Goal: Task Accomplishment & Management: Use online tool/utility

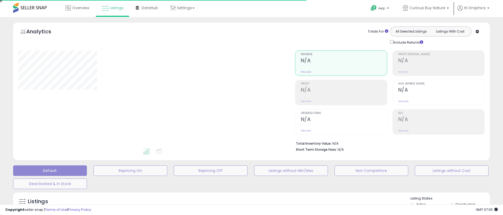
type input "**********"
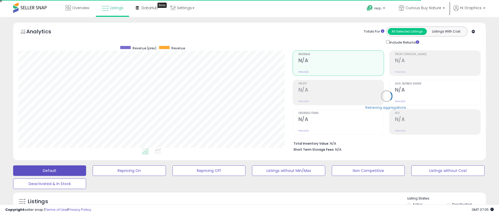
scroll to position [108, 274]
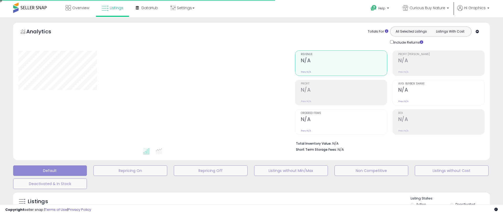
type input "**********"
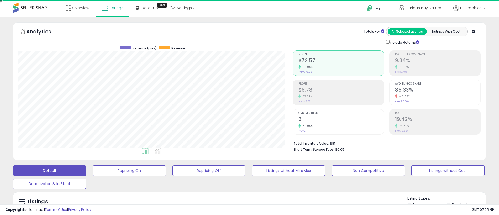
scroll to position [108, 274]
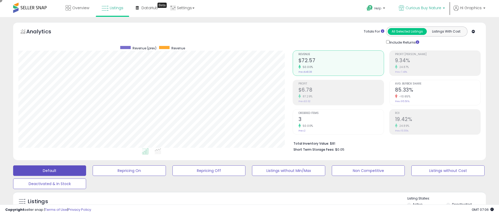
click at [424, 8] on span "Curious Buy Nature" at bounding box center [423, 7] width 36 height 5
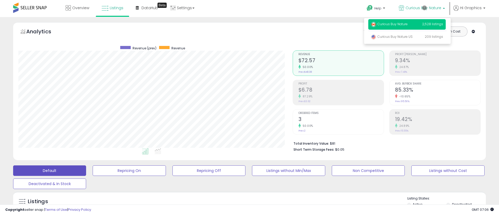
click at [408, 25] on p "Curious Buy Nature 2,528 listings" at bounding box center [406, 24] width 77 height 10
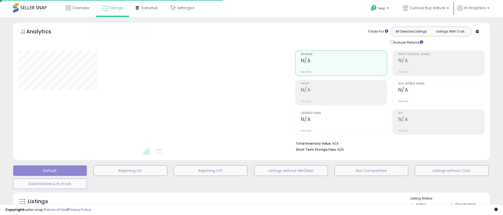
type input "**********"
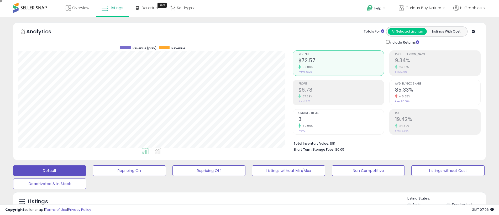
scroll to position [131, 0]
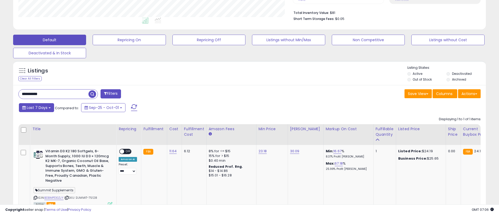
click at [36, 107] on span "Last 7 Days" at bounding box center [37, 107] width 21 height 5
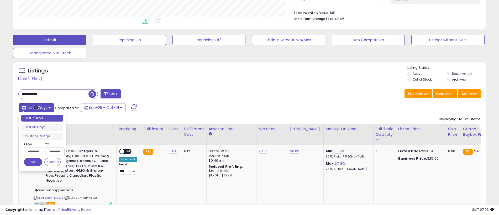
type input "**********"
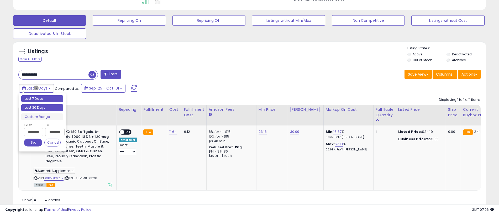
click at [42, 108] on li "Last 30 Days" at bounding box center [42, 107] width 42 height 7
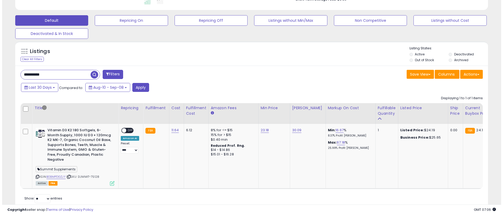
scroll to position [117, 0]
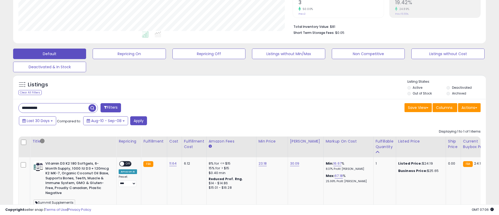
click at [111, 108] on button "Filters" at bounding box center [111, 107] width 20 height 9
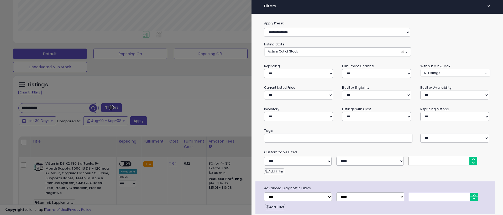
scroll to position [21, 0]
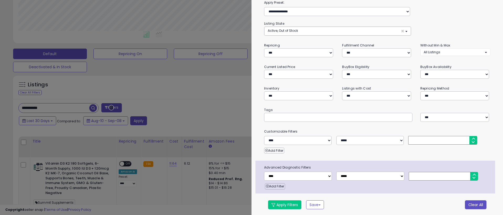
click at [472, 204] on button "Clear All" at bounding box center [476, 204] width 22 height 9
select select "*"
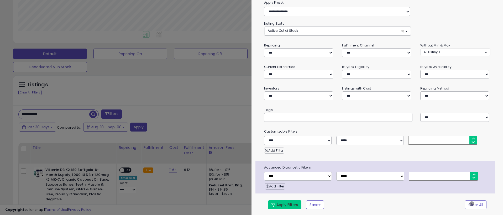
click at [284, 204] on button "Apply Filters" at bounding box center [284, 204] width 33 height 9
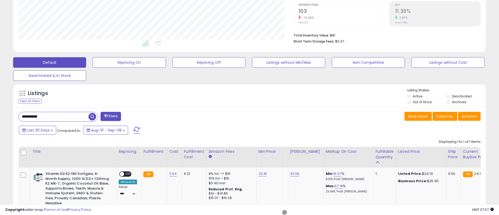
scroll to position [117, 0]
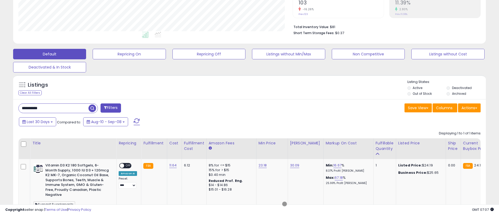
click at [93, 107] on span "button" at bounding box center [92, 108] width 8 height 8
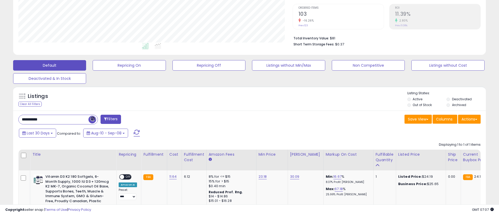
scroll to position [117, 0]
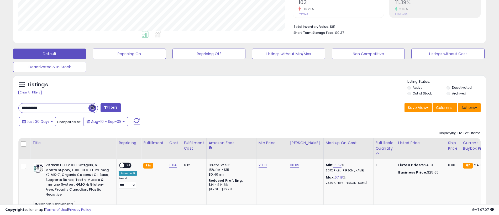
click at [469, 107] on button "Actions" at bounding box center [469, 107] width 23 height 9
click at [448, 141] on link "Export All Columns" at bounding box center [447, 141] width 57 height 8
